Goal: Complete application form: Complete application form

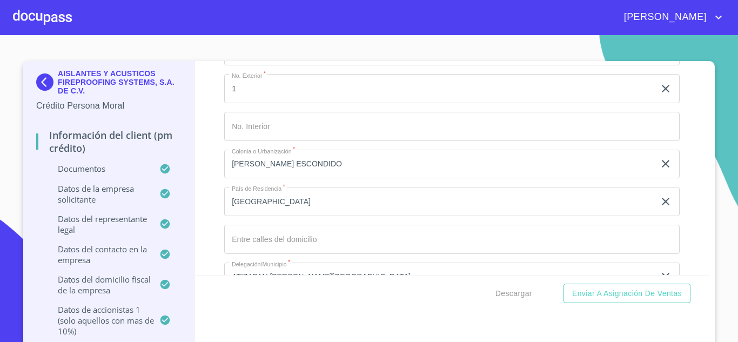
scroll to position [11895, 0]
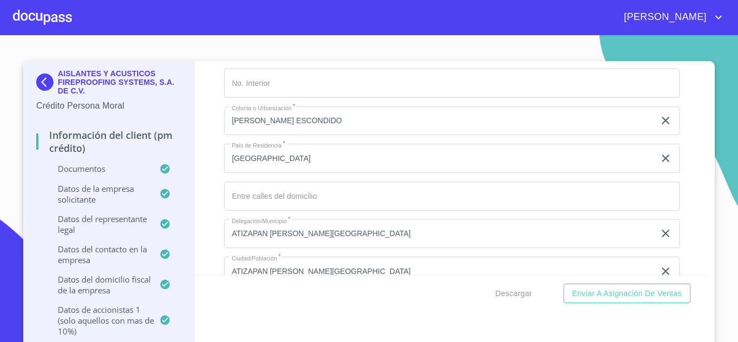
click at [250, 196] on input "Documento de identificación representante legal.   *" at bounding box center [452, 196] width 456 height 29
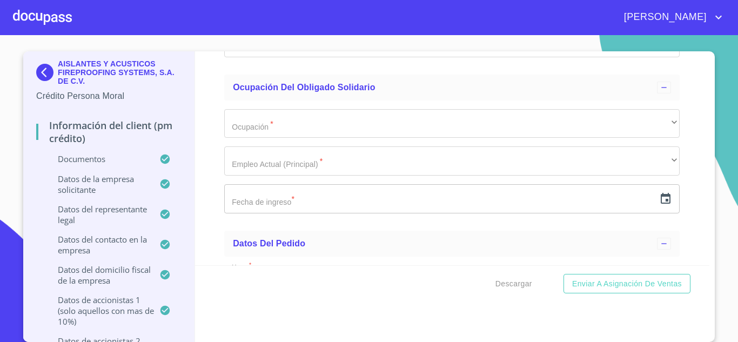
scroll to position [12249, 0]
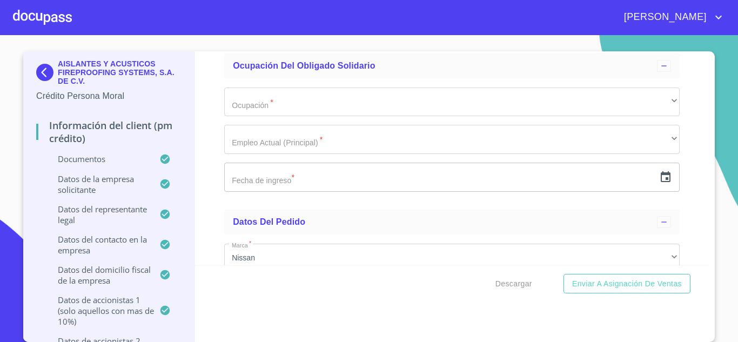
type input "[GEOGRAPHIC_DATA]"
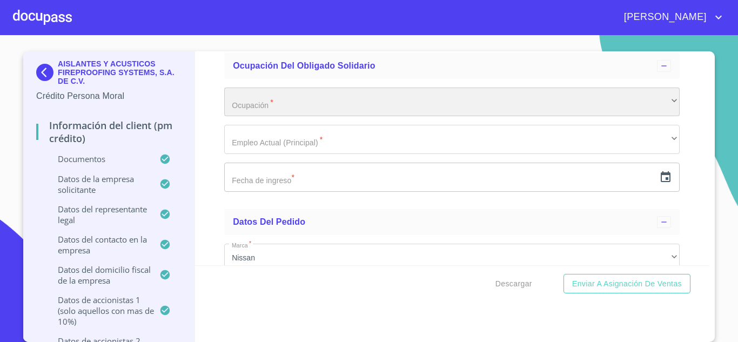
click at [278, 105] on div "​" at bounding box center [452, 102] width 456 height 29
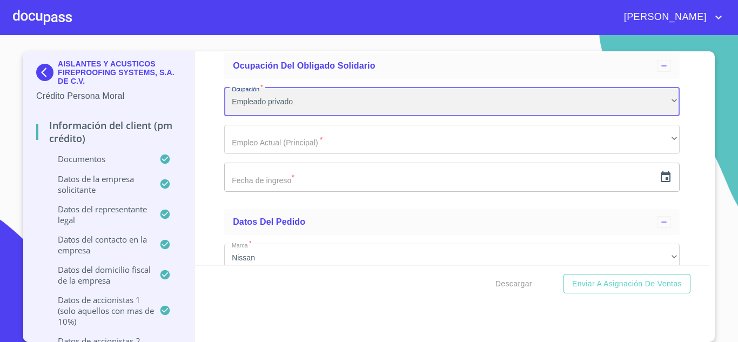
click at [278, 105] on div "Empleado privado" at bounding box center [452, 102] width 456 height 29
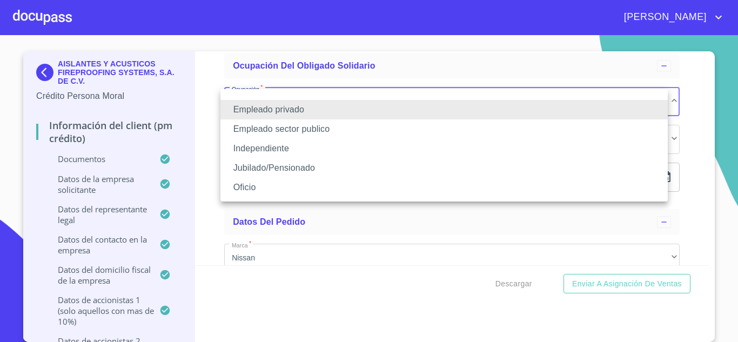
click at [276, 150] on li "Independiente" at bounding box center [445, 148] width 448 height 19
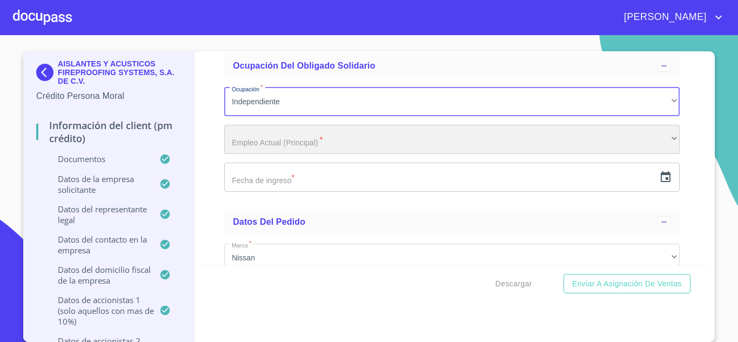
click at [281, 141] on div "​" at bounding box center [452, 139] width 456 height 29
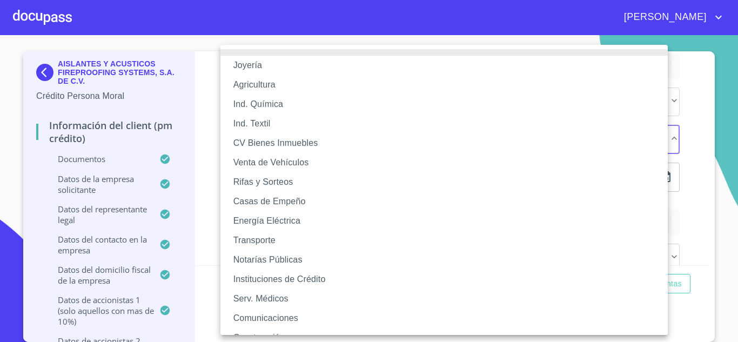
click at [674, 330] on div at bounding box center [369, 171] width 738 height 342
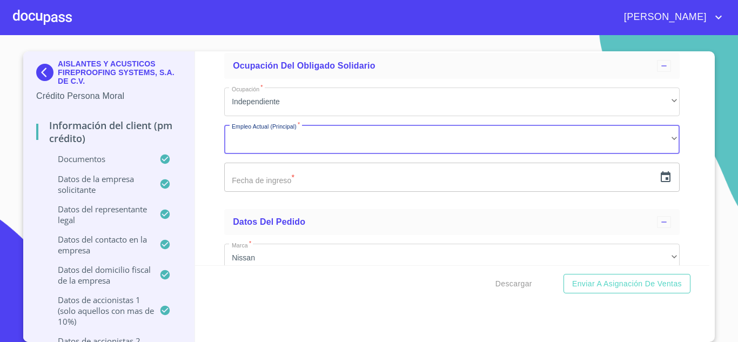
click at [674, 330] on div "Joyería Agricultura Ind. Química Ind. Textil CV Bienes Inmuebles Venta de Vehíc…" at bounding box center [369, 171] width 738 height 342
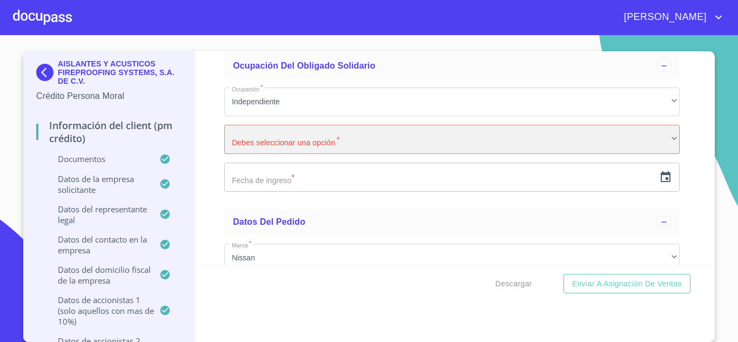
click at [333, 144] on div "​" at bounding box center [452, 139] width 456 height 29
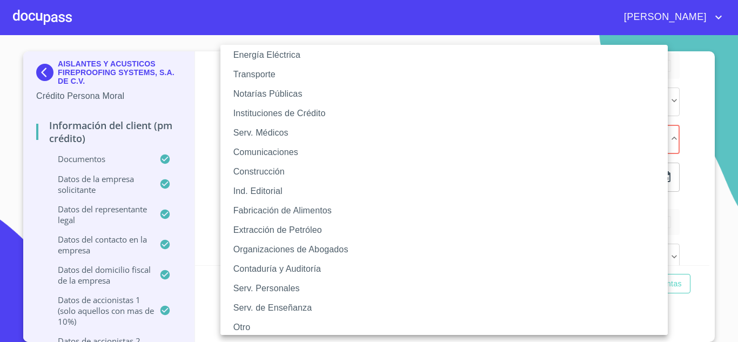
scroll to position [172, 0]
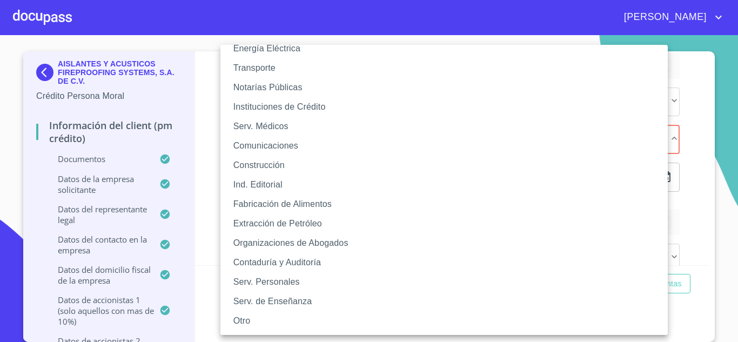
click at [248, 319] on li "Otro" at bounding box center [449, 320] width 456 height 19
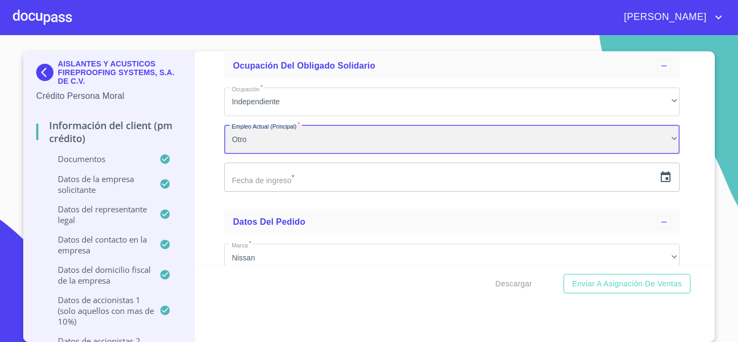
scroll to position [172, 0]
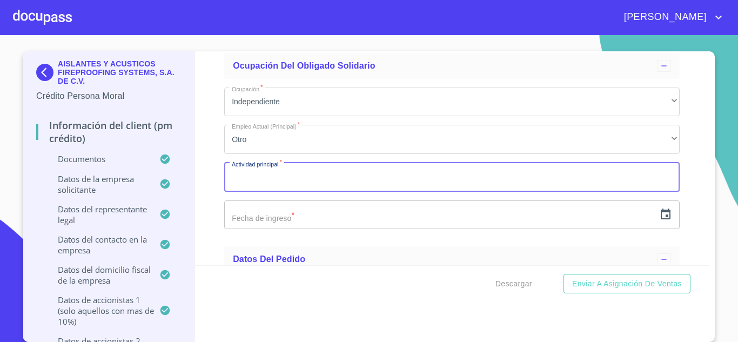
click at [316, 181] on input "Documento de identificación representante legal.   *" at bounding box center [452, 177] width 456 height 29
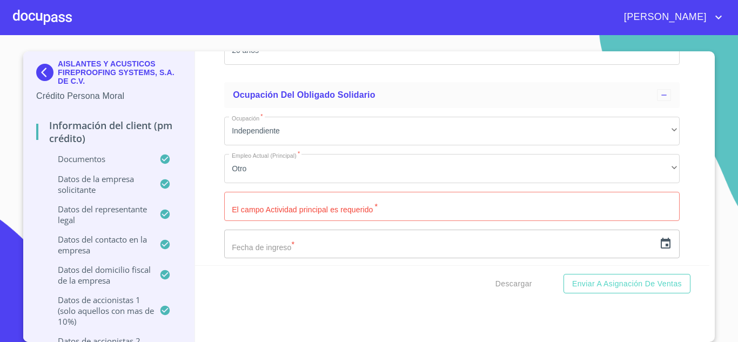
scroll to position [12227, 0]
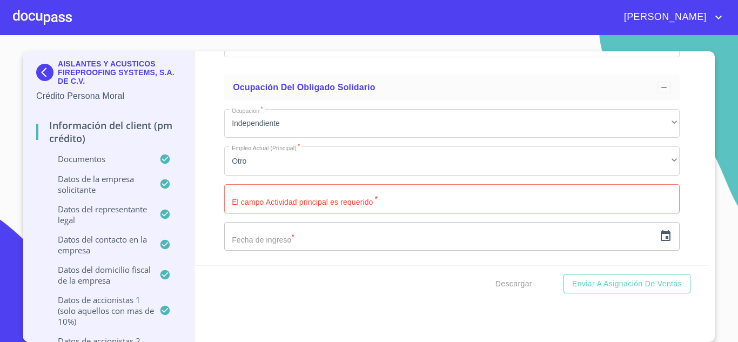
click at [444, 197] on input "Documento de identificación representante legal.   *" at bounding box center [452, 198] width 456 height 29
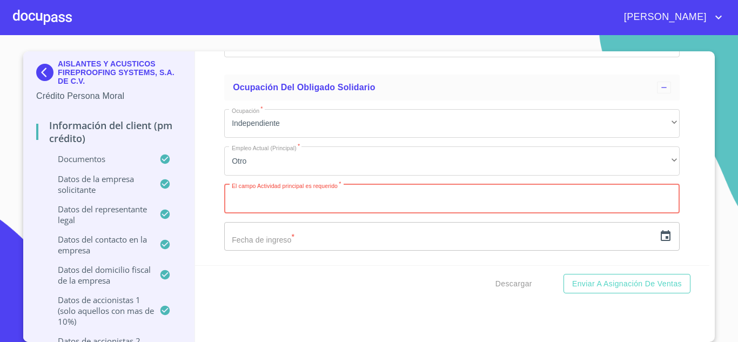
click at [661, 238] on icon "button" at bounding box center [666, 235] width 10 height 11
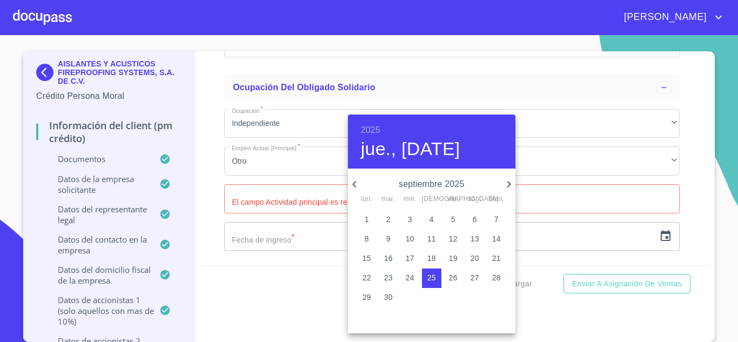
click at [371, 136] on h6 "2025" at bounding box center [370, 130] width 19 height 15
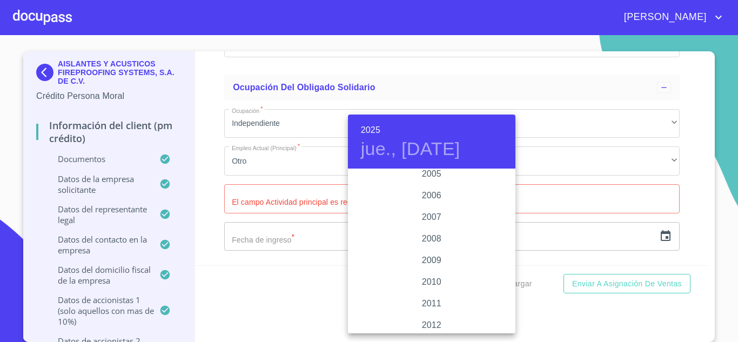
scroll to position [1758, 0]
click at [437, 319] on div "2013" at bounding box center [432, 326] width 168 height 22
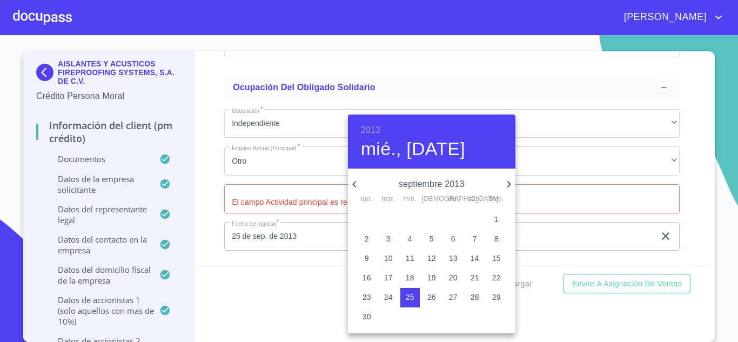
click at [353, 183] on icon "button" at bounding box center [354, 184] width 13 height 13
click at [365, 257] on p "10" at bounding box center [367, 258] width 9 height 11
type input "10 de jun. de 2013"
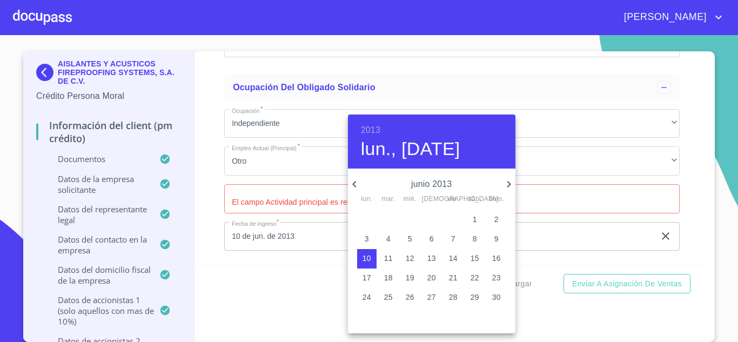
click at [308, 278] on div at bounding box center [369, 171] width 738 height 342
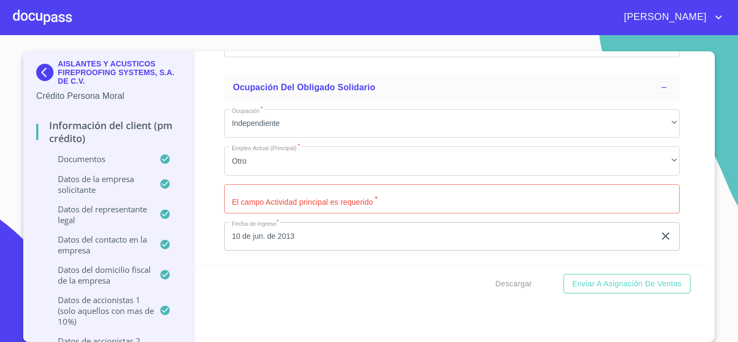
click at [459, 191] on input "Documento de identificación representante legal.   *" at bounding box center [452, 198] width 456 height 29
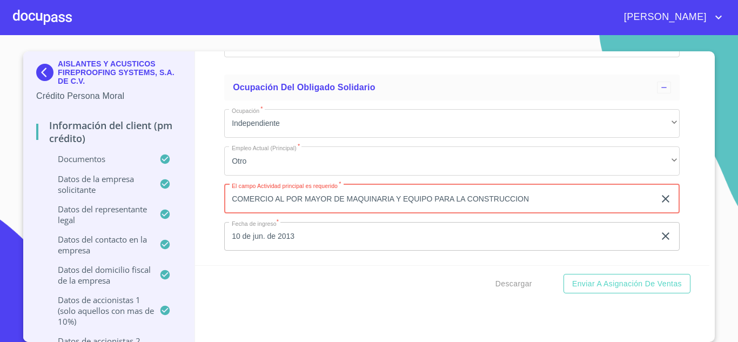
type input "COMERCIO AL POR MAYOR DE MAQUINARIA Y EQUIPO PARA LA CONSTRUCCION"
click at [400, 293] on div "Descargar Enviar a Asignación de Ventas" at bounding box center [452, 283] width 515 height 37
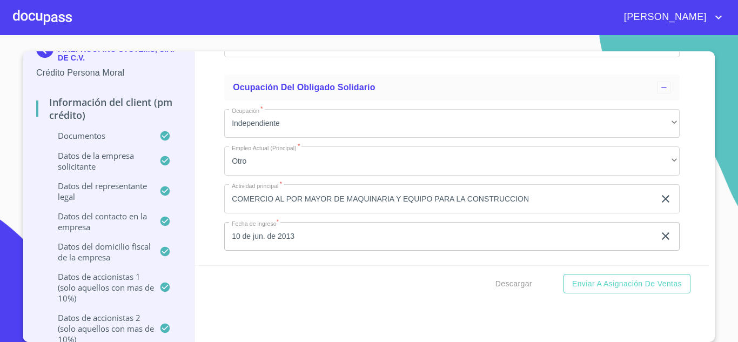
scroll to position [0, 0]
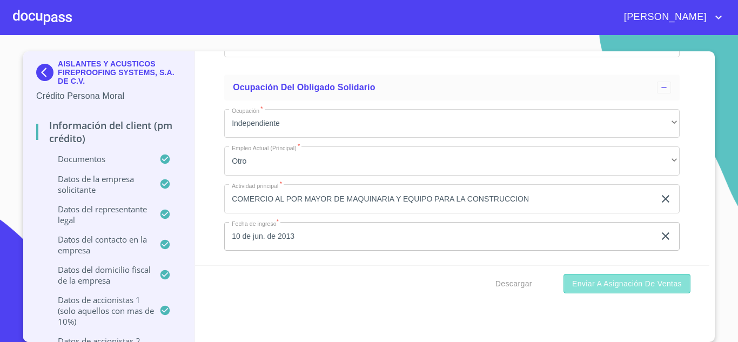
click at [617, 283] on span "Enviar a Asignación de Ventas" at bounding box center [627, 284] width 110 height 14
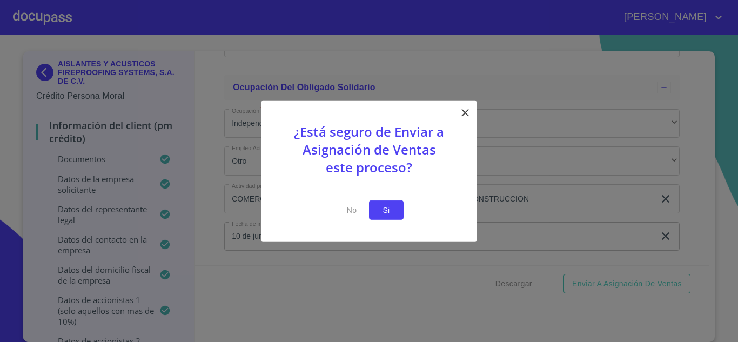
click at [381, 211] on span "Si" at bounding box center [386, 210] width 17 height 14
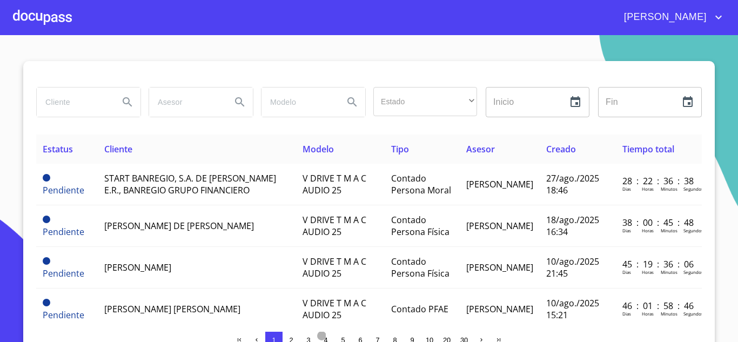
click at [324, 337] on span "4" at bounding box center [326, 340] width 4 height 8
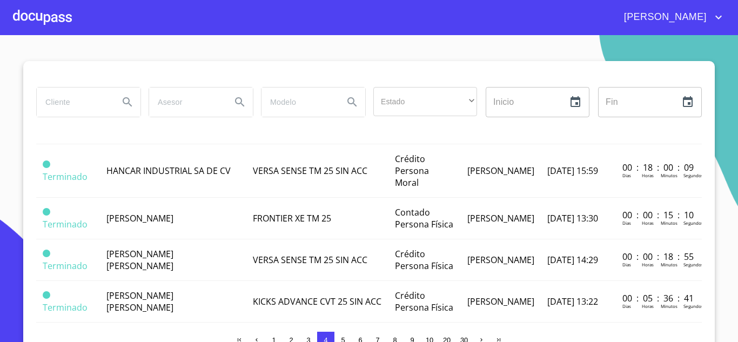
scroll to position [906, 0]
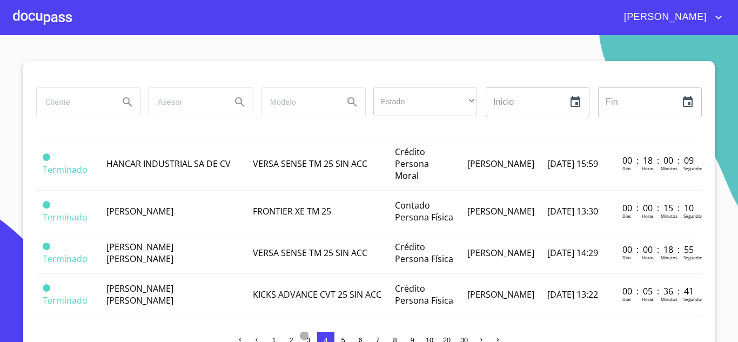
click at [306, 340] on span "3" at bounding box center [308, 340] width 4 height 8
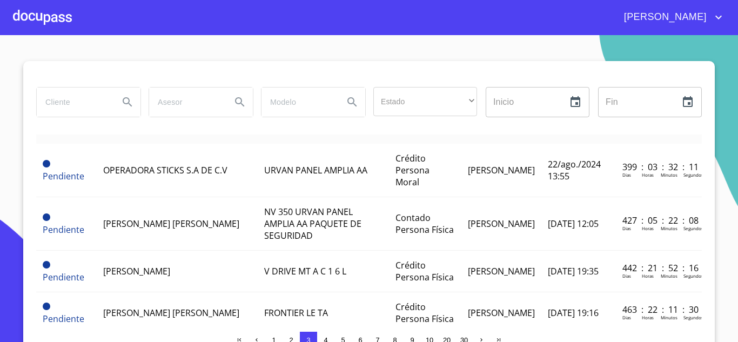
scroll to position [0, 0]
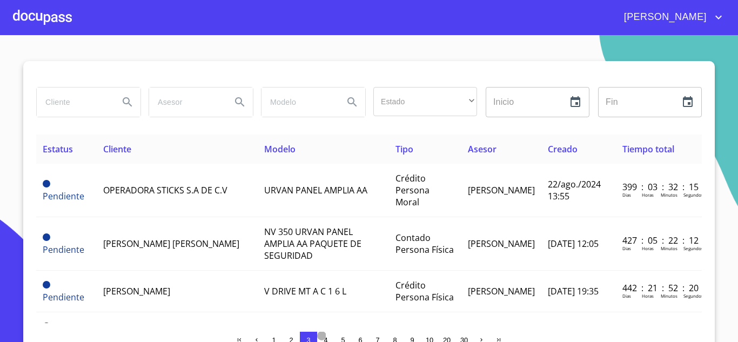
click at [324, 339] on span "4" at bounding box center [326, 340] width 4 height 8
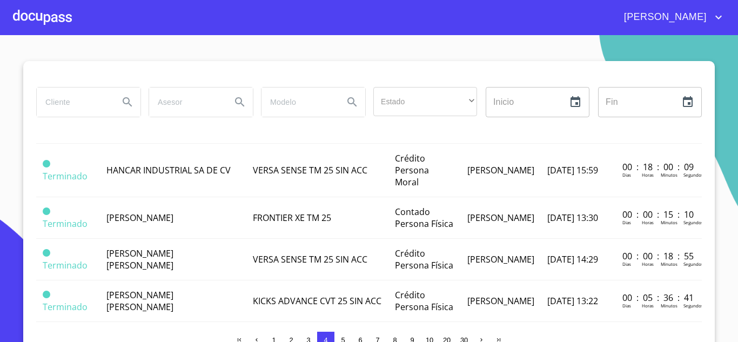
scroll to position [906, 0]
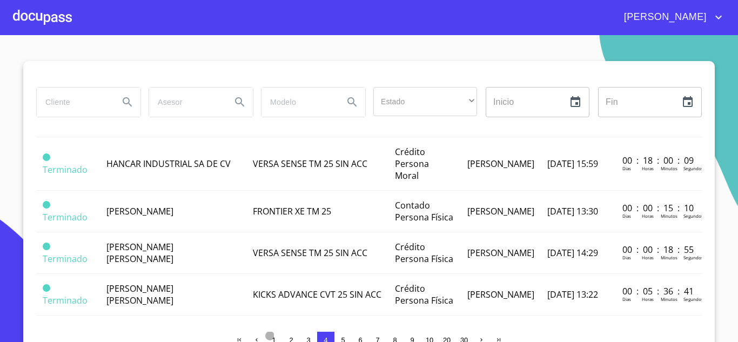
click at [272, 339] on span "1" at bounding box center [274, 340] width 4 height 8
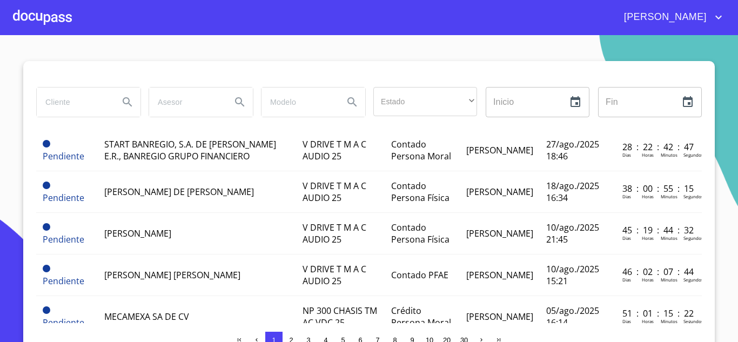
scroll to position [0, 0]
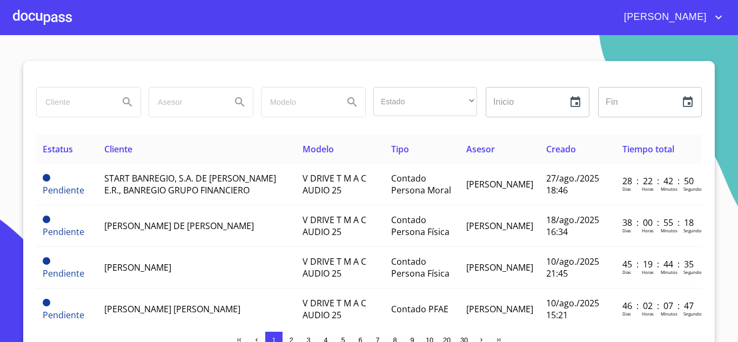
click at [289, 338] on span "2" at bounding box center [291, 340] width 4 height 8
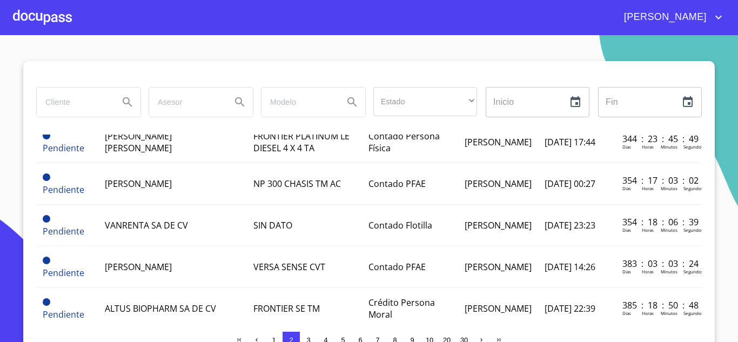
scroll to position [906, 0]
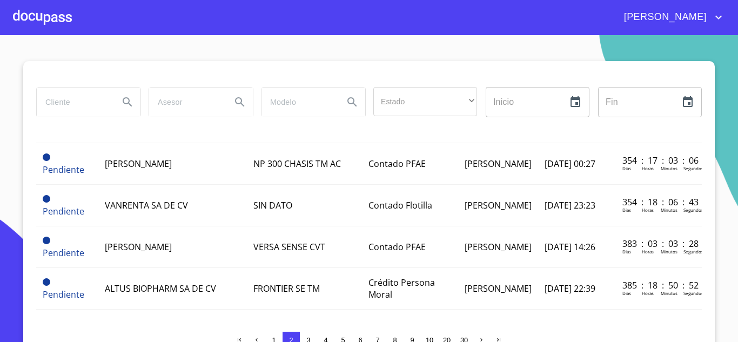
click at [306, 339] on span "3" at bounding box center [308, 340] width 4 height 8
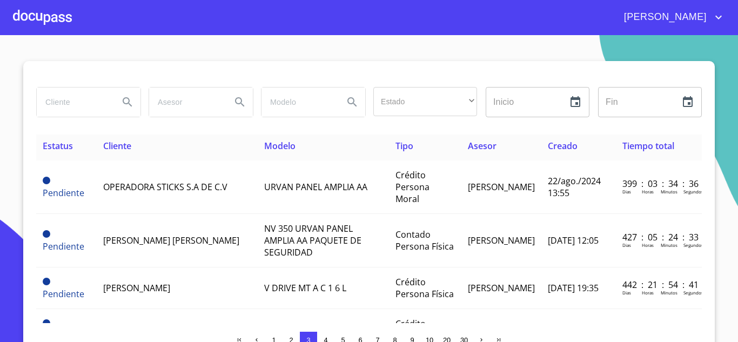
scroll to position [0, 0]
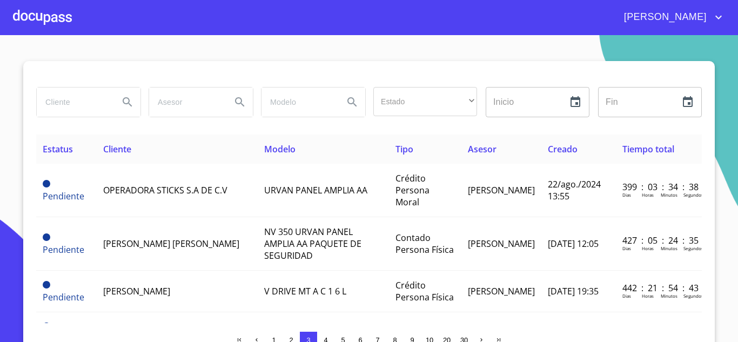
drag, startPoint x: 250, startPoint y: 292, endPoint x: 470, endPoint y: 310, distance: 220.2
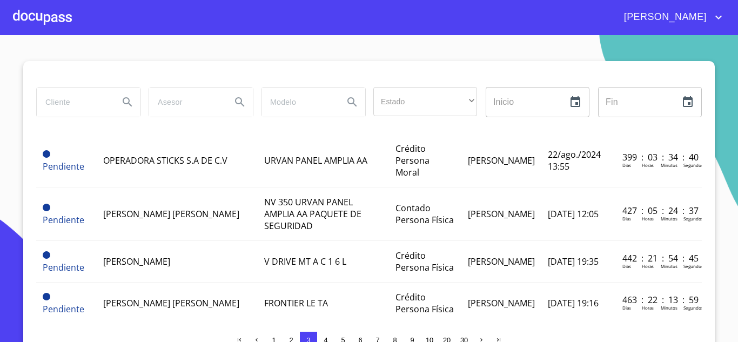
click at [723, 287] on section "Estado ​ ​ Inicio ​ Fin ​ Estatus Cliente Modelo Tipo Asesor Creado Tiempo tota…" at bounding box center [369, 188] width 738 height 307
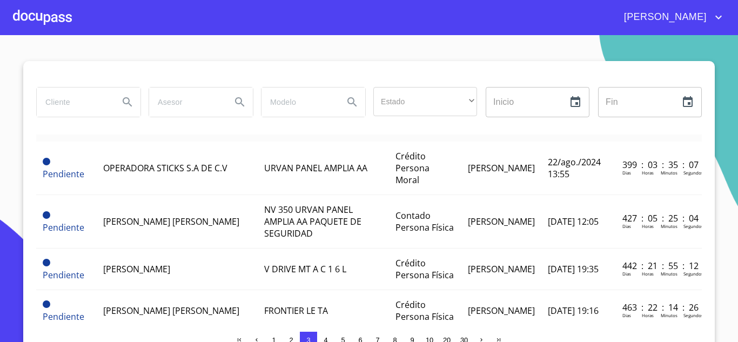
scroll to position [0, 0]
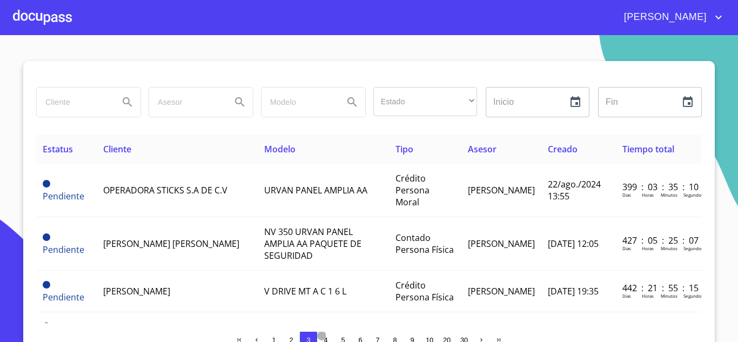
click at [324, 339] on span "4" at bounding box center [326, 340] width 9 height 9
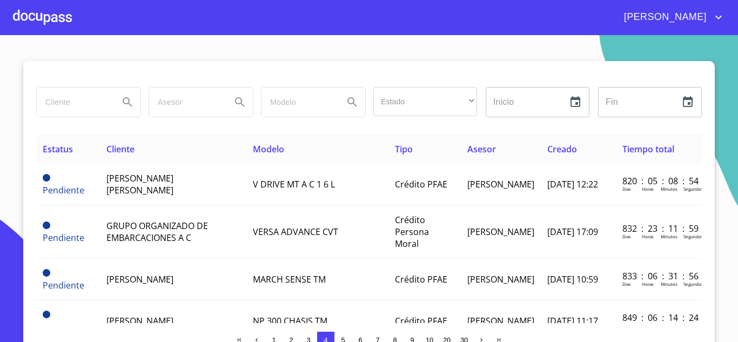
click at [341, 338] on span "5" at bounding box center [343, 340] width 4 height 8
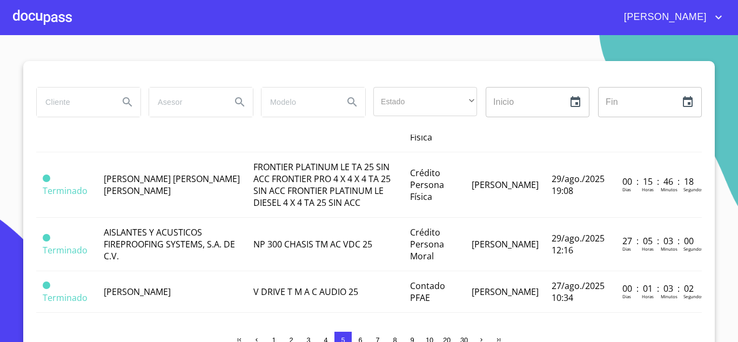
scroll to position [86, 0]
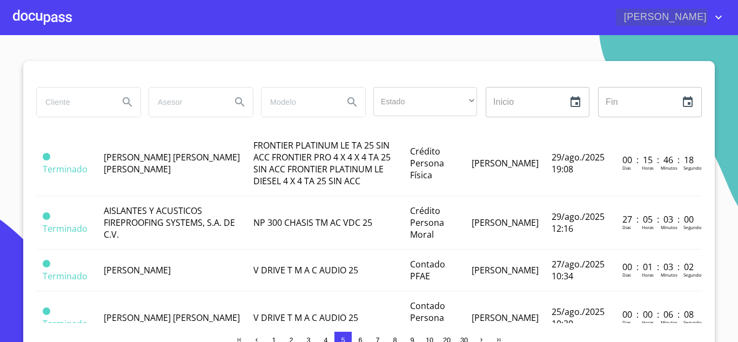
click at [718, 17] on icon "account of current user" at bounding box center [719, 18] width 6 height 4
click at [716, 23] on li "Salir" at bounding box center [707, 22] width 35 height 19
